Goal: Check status: Check status

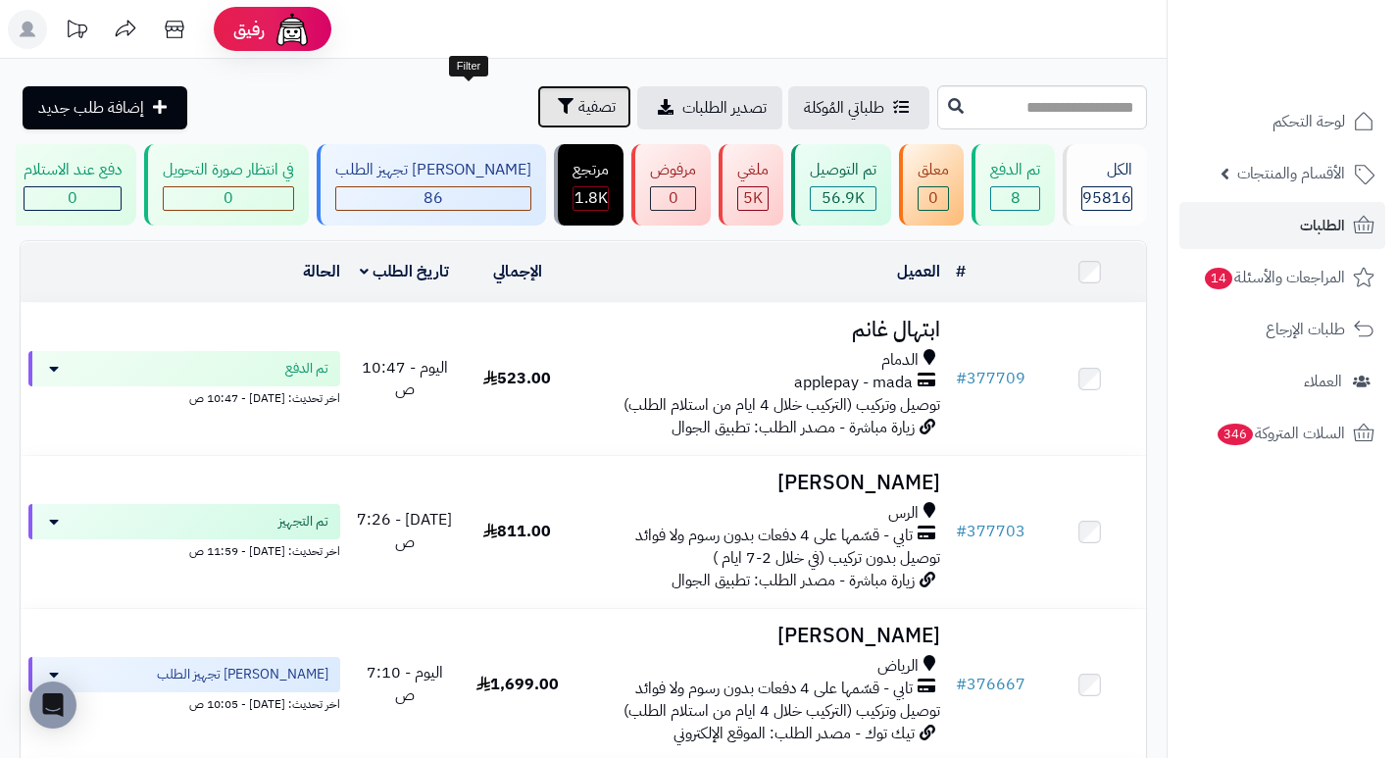
click at [537, 120] on button "تصفية" at bounding box center [584, 106] width 94 height 43
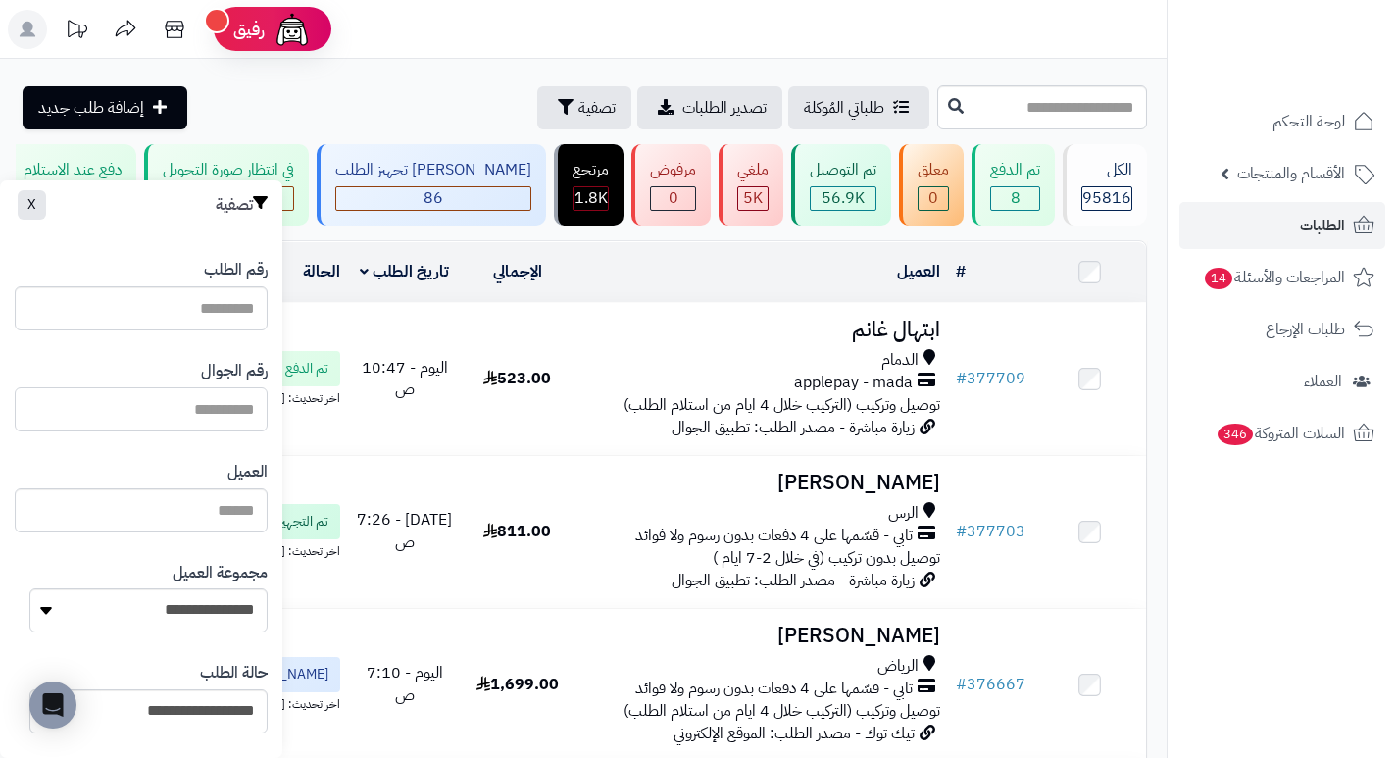
paste input "*********"
type input "*********"
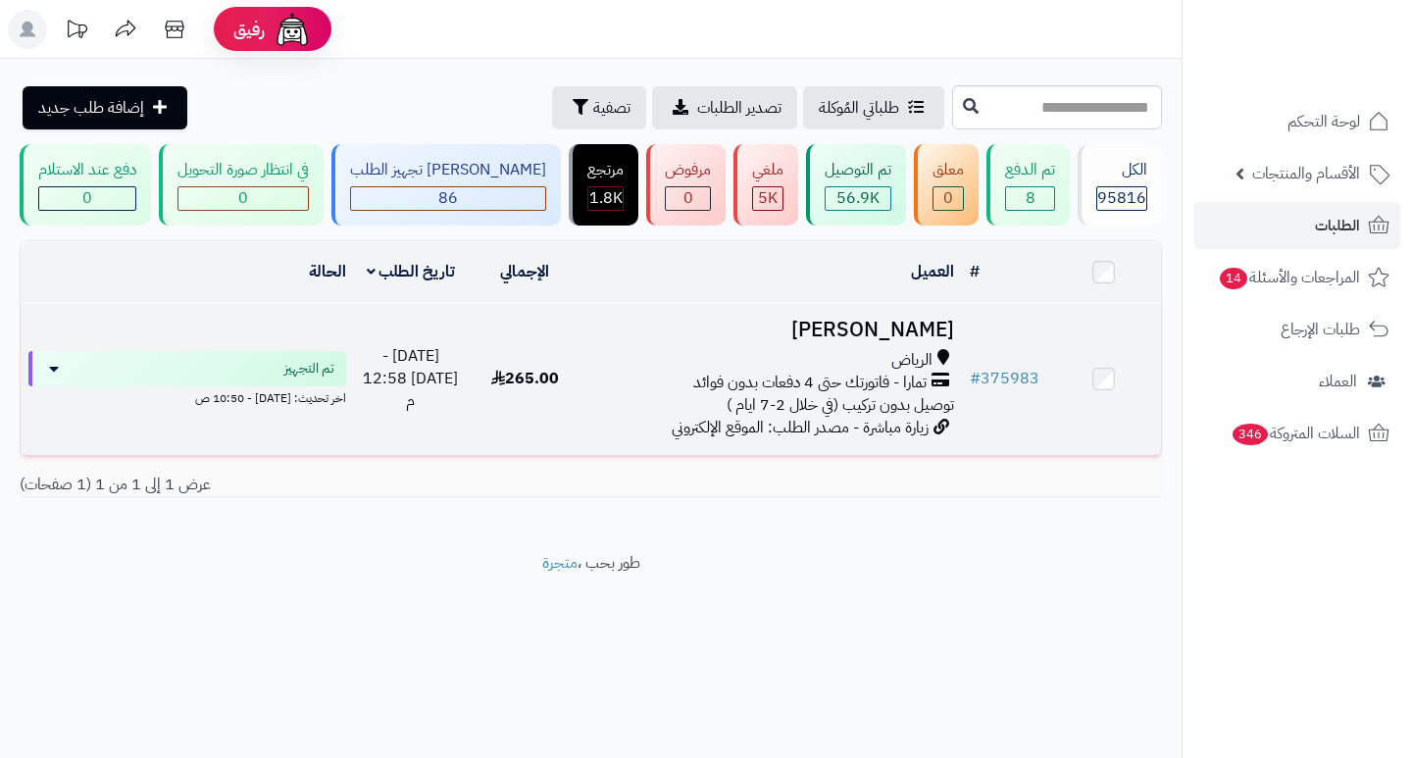
click at [888, 328] on h3 "لطيفه المطيري" at bounding box center [771, 330] width 364 height 23
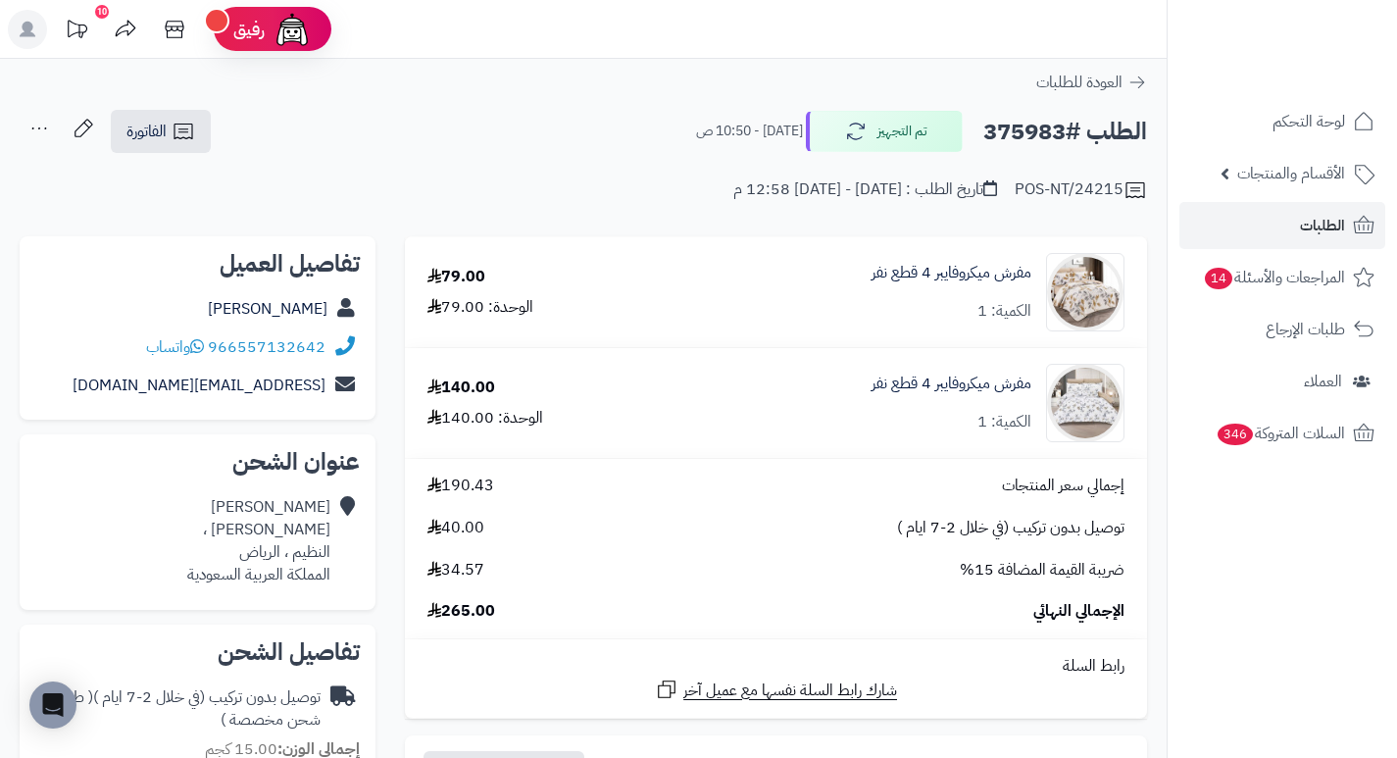
click at [1028, 133] on h2 "الطلب #375983" at bounding box center [1065, 132] width 164 height 40
copy h2 "375983"
click at [642, 349] on td "140.00 الوحدة: 140.00" at bounding box center [535, 403] width 260 height 110
click at [637, 199] on div "POS-NT/24215 تاريخ الطلب : [DATE] - [DATE] 12:58 م" at bounding box center [583, 178] width 1127 height 47
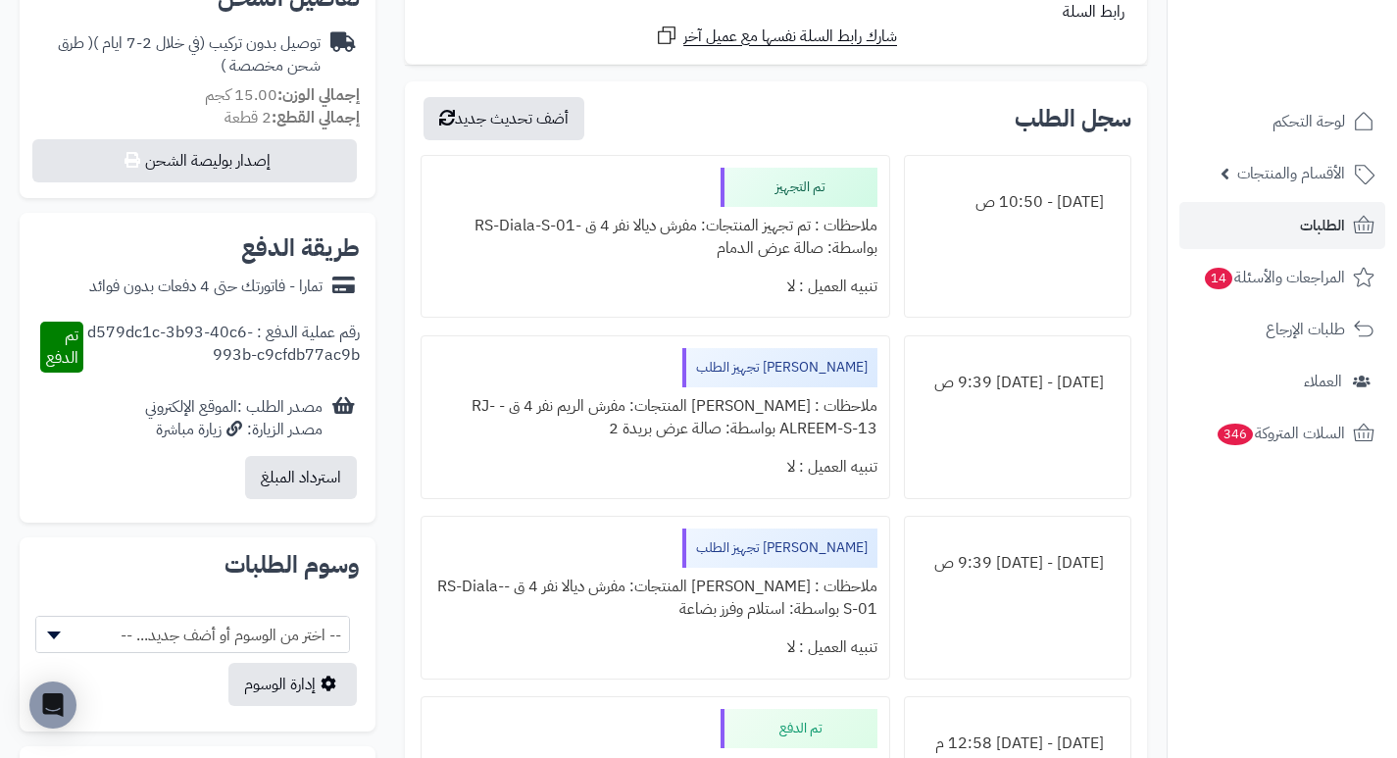
scroll to position [588, 0]
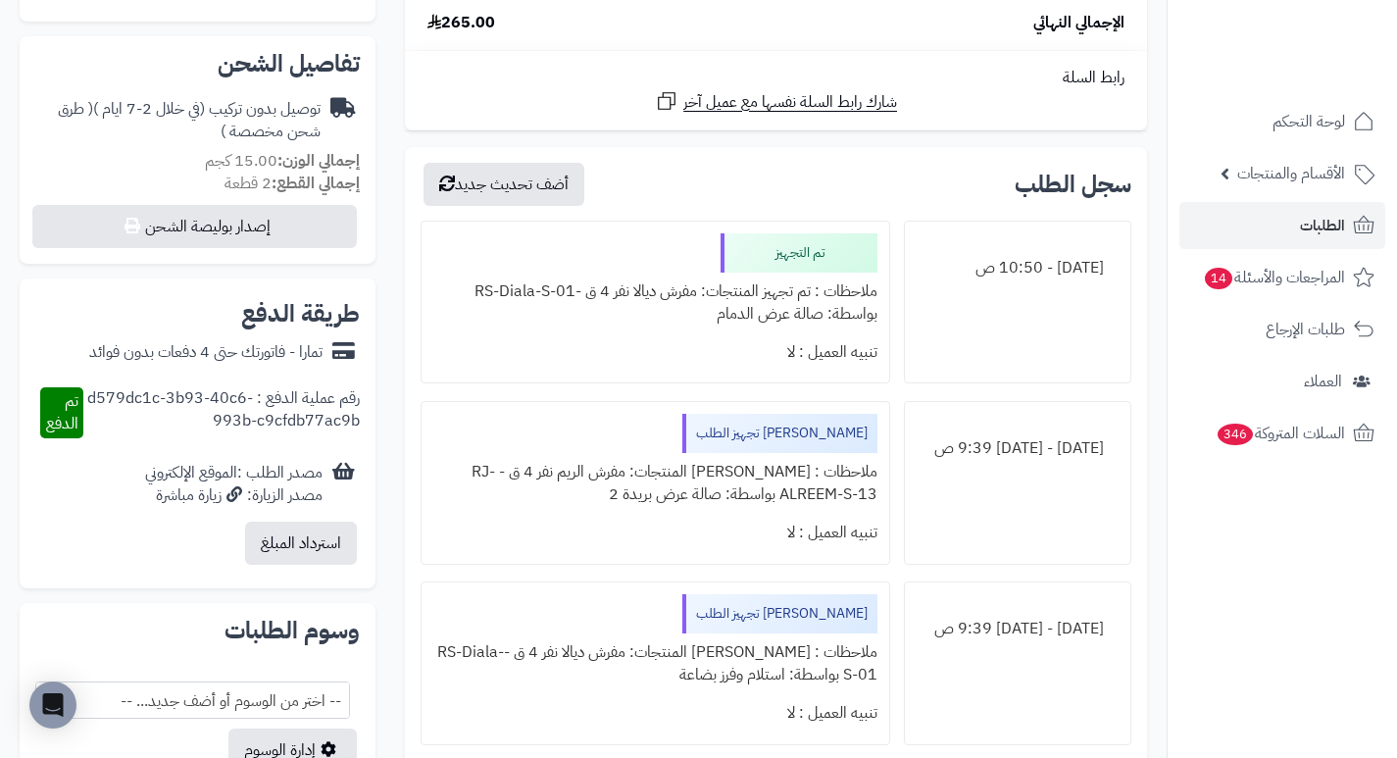
drag, startPoint x: 796, startPoint y: 318, endPoint x: 651, endPoint y: 318, distance: 145.1
click at [651, 318] on div "ملاحظات : تم تجهيز المنتجات: مفرش ديالا نفر 4 ق -RS-Diala-S-01 بواسطة: صالة عرض…" at bounding box center [654, 303] width 443 height 61
click at [681, 342] on div "تنبيه العميل : لا" at bounding box center [654, 352] width 443 height 38
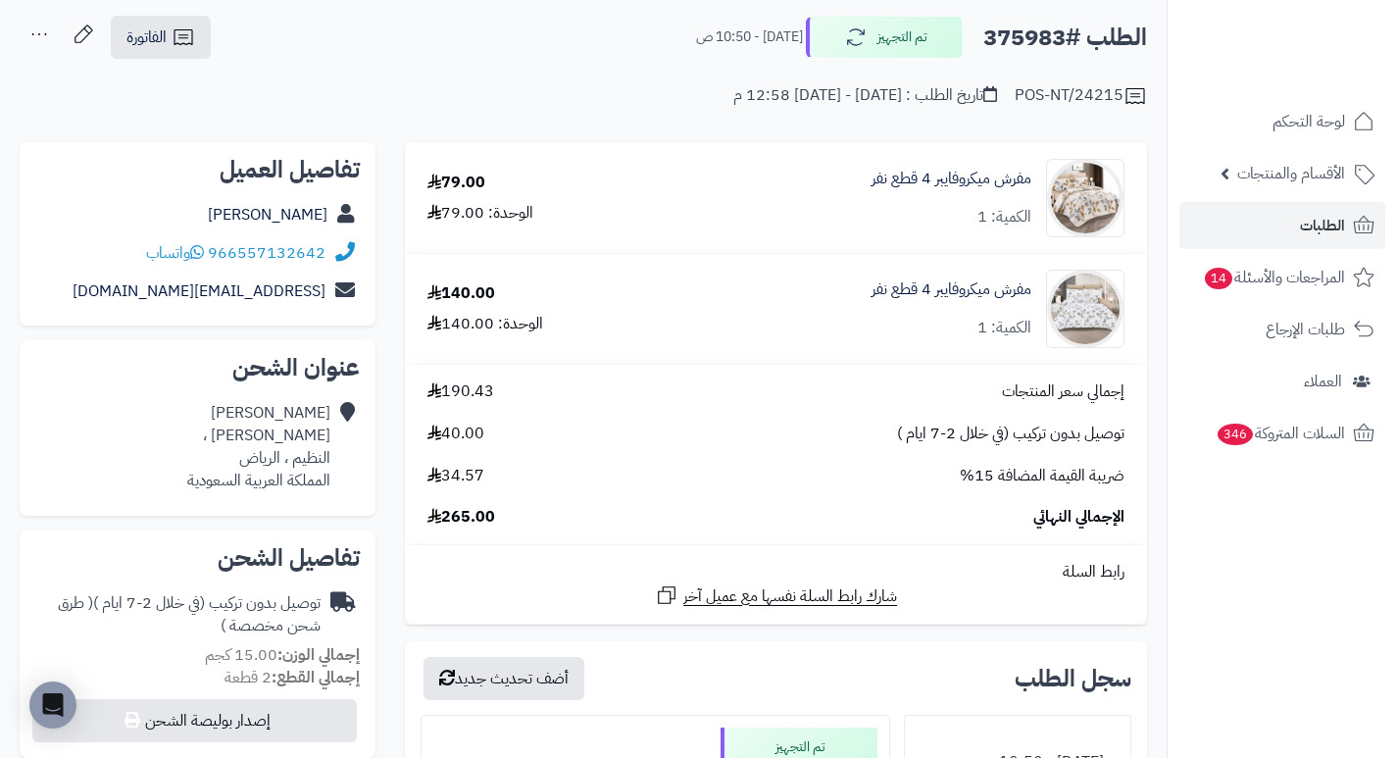
scroll to position [0, 0]
